Goal: Navigation & Orientation: Understand site structure

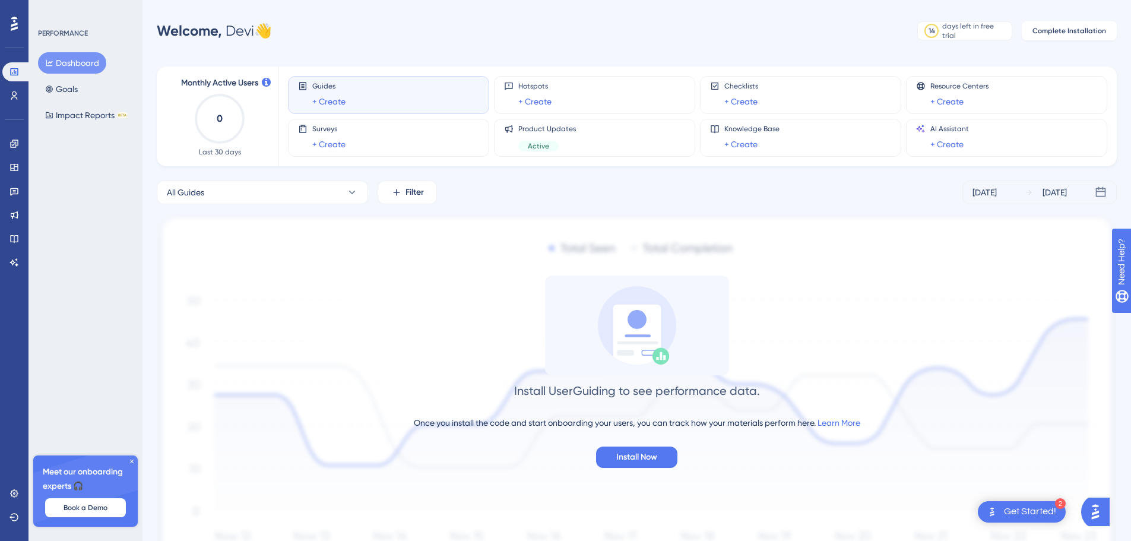
click at [10, 27] on div at bounding box center [14, 23] width 19 height 19
click at [11, 98] on icon at bounding box center [13, 95] width 9 height 9
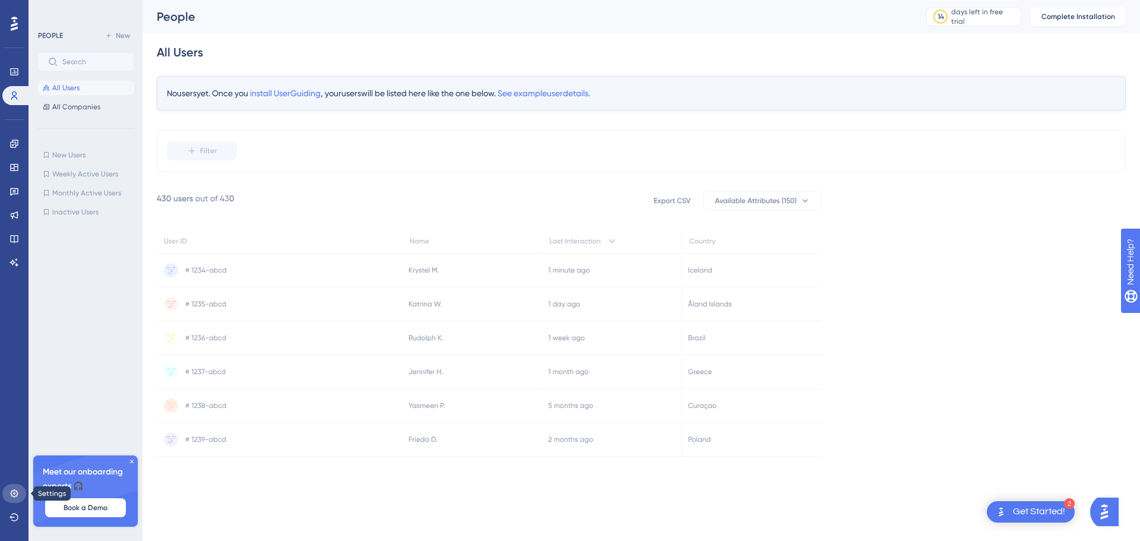
click at [12, 491] on icon at bounding box center [14, 493] width 8 height 8
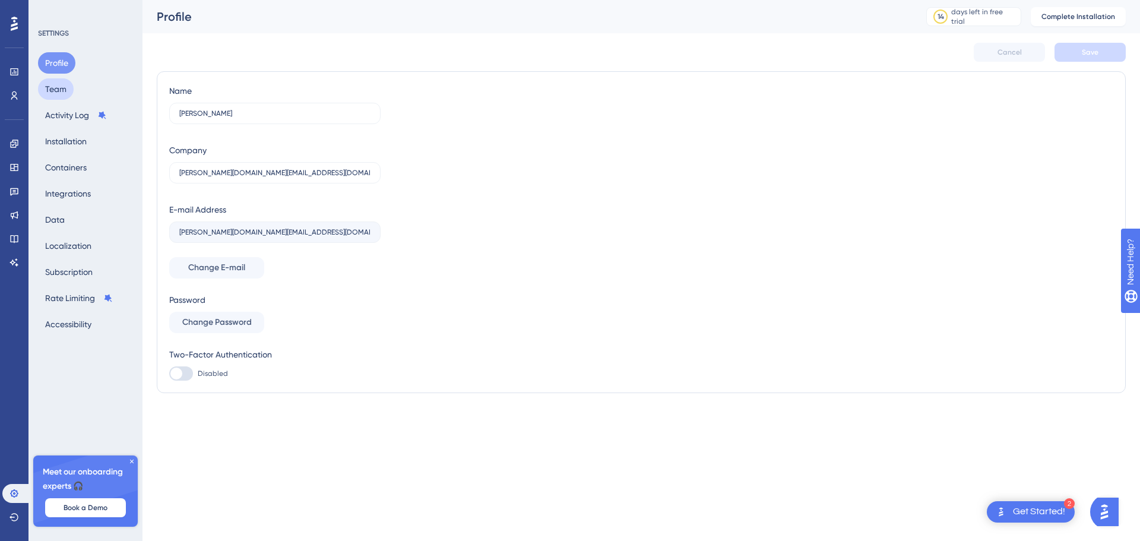
click at [54, 88] on button "Team" at bounding box center [56, 88] width 36 height 21
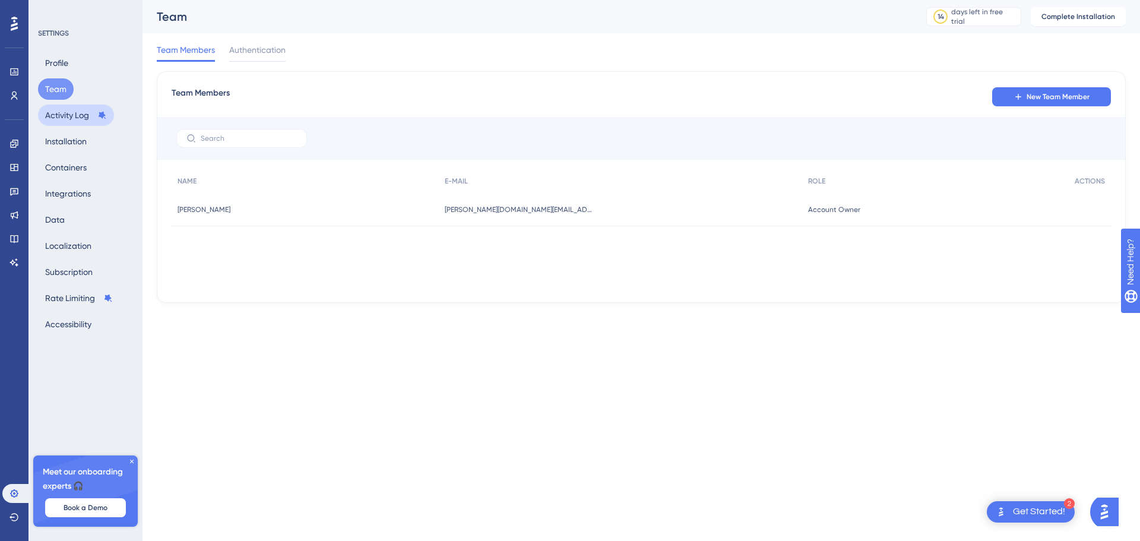
click at [62, 118] on button "Activity Log" at bounding box center [76, 114] width 76 height 21
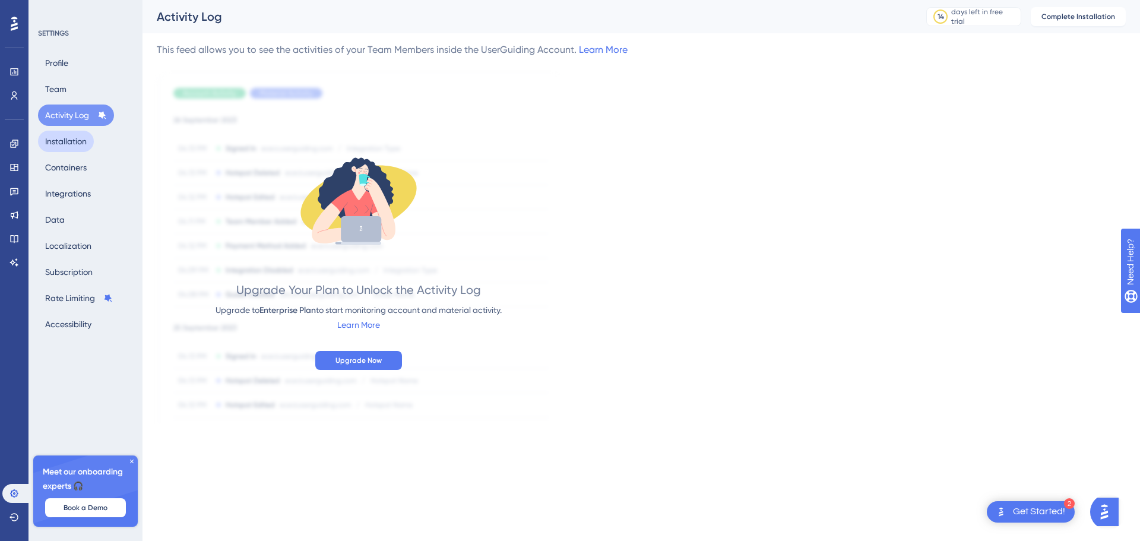
click at [61, 142] on button "Installation" at bounding box center [66, 141] width 56 height 21
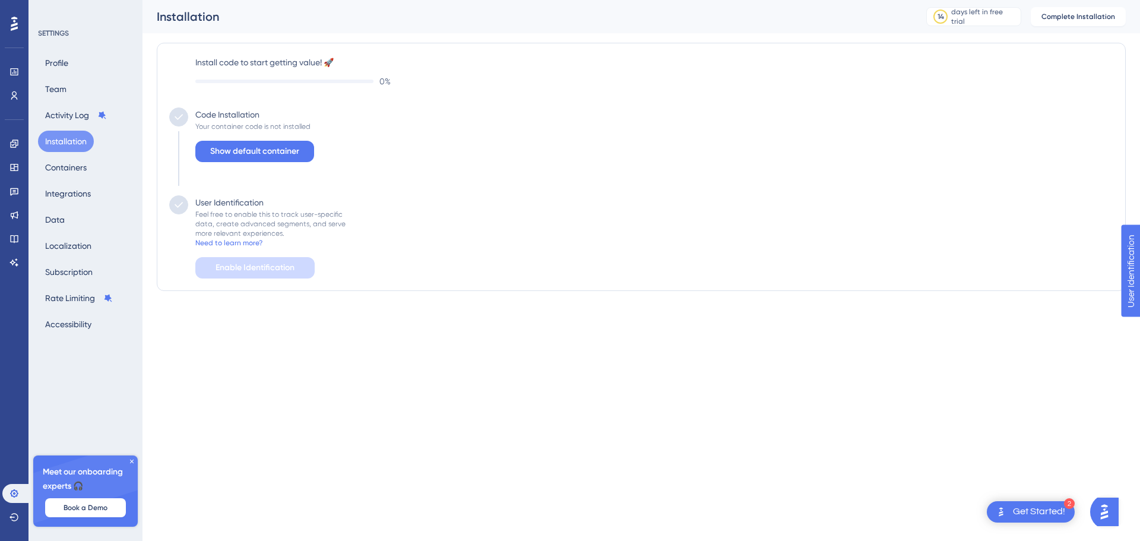
click at [14, 20] on icon at bounding box center [14, 24] width 7 height 14
